Goal: Task Accomplishment & Management: Complete application form

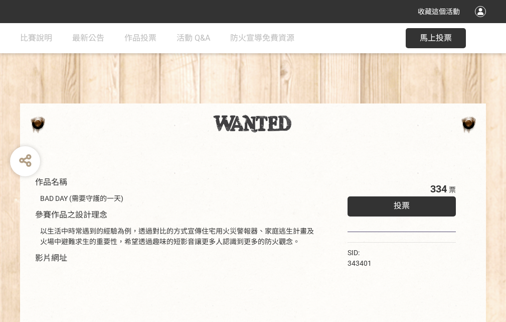
click at [482, 21] on div "收藏這個活動" at bounding box center [253, 11] width 506 height 23
click at [313, 99] on div "作品名稱 BAD DAY (需要守護的一天) 參賽作品之設計理念 以生活中時常遇到的經驗為例，透過對比的方式宣傳住宅用火災警報器、家庭逃生計畫及火場中避難求生…" at bounding box center [253, 234] width 506 height 422
click at [399, 203] on span "投票" at bounding box center [402, 206] width 16 height 10
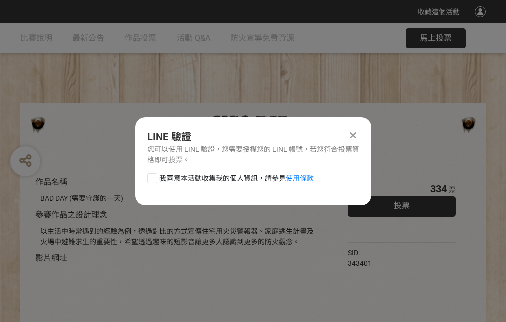
click at [151, 176] on div at bounding box center [152, 178] width 10 height 10
checkbox input "true"
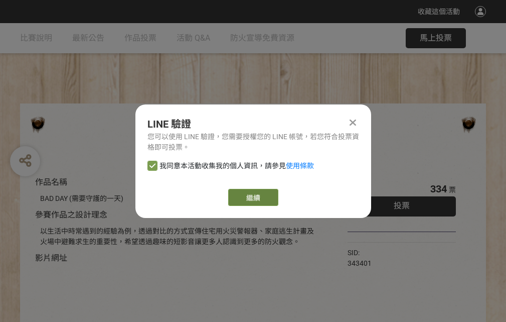
click at [252, 197] on link "繼續" at bounding box center [253, 197] width 50 height 17
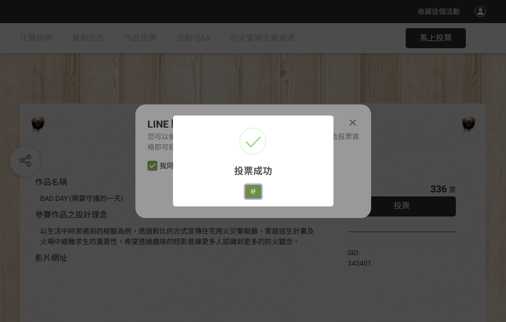
click at [250, 190] on button "好" at bounding box center [253, 192] width 16 height 14
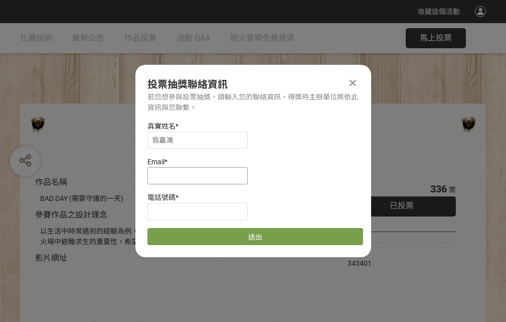
click at [201, 175] on input at bounding box center [197, 175] width 100 height 17
type input "[EMAIL_ADDRESS][DOMAIN_NAME]"
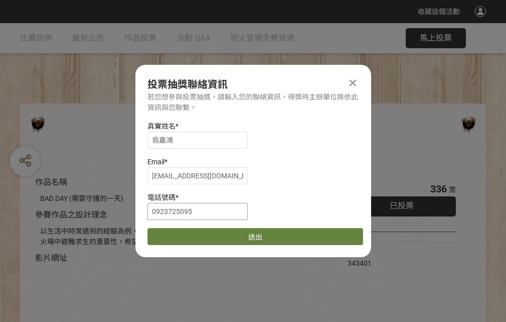
type input "0923725095"
click at [176, 233] on button "送出" at bounding box center [255, 236] width 216 height 17
